Goal: Find specific page/section: Find specific page/section

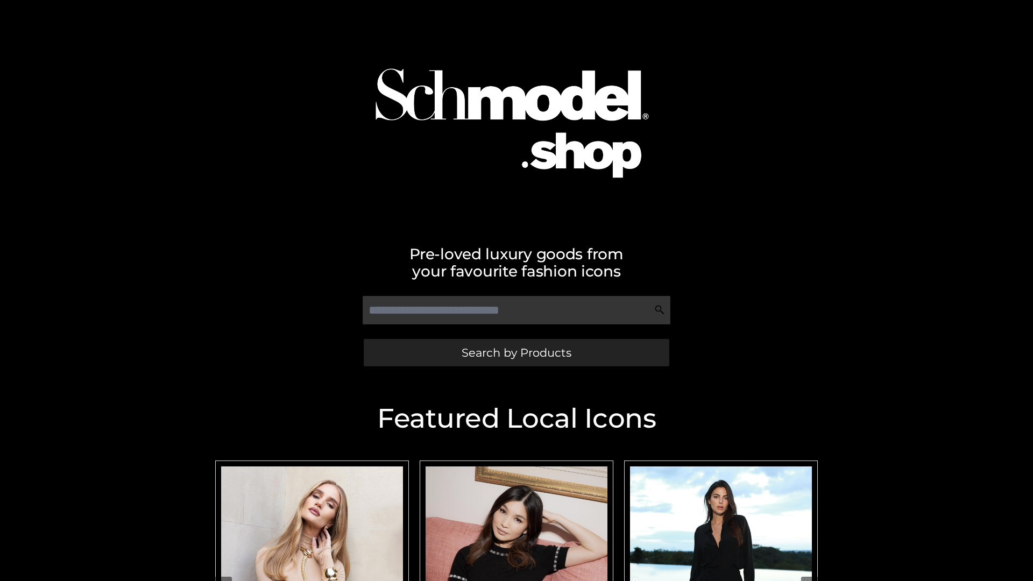
click at [516, 352] on span "Search by Products" at bounding box center [517, 352] width 110 height 11
